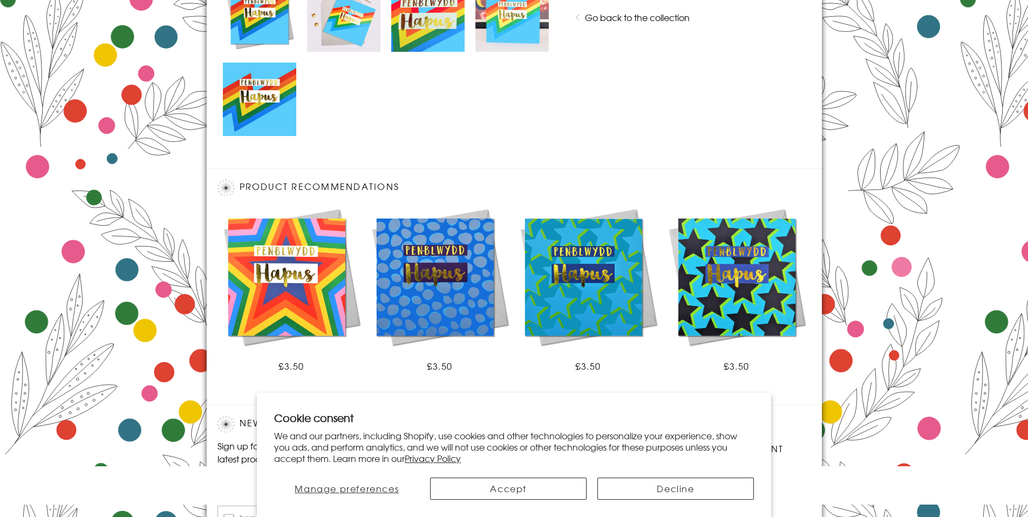
scroll to position [681, 0]
